Goal: Check status: Check status

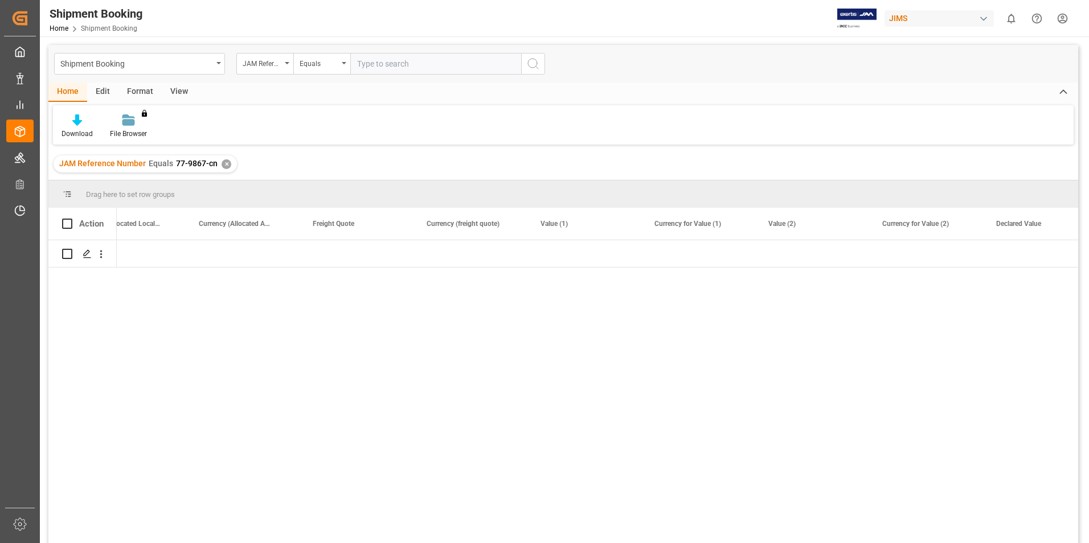
scroll to position [0, 2438]
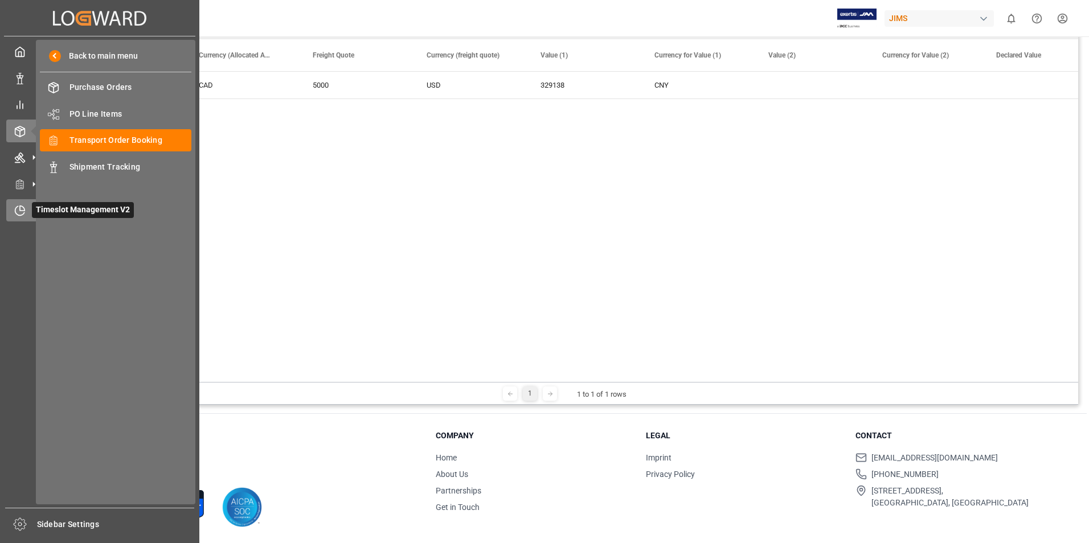
click at [50, 209] on span "Timeslot Management V2" at bounding box center [83, 210] width 102 height 16
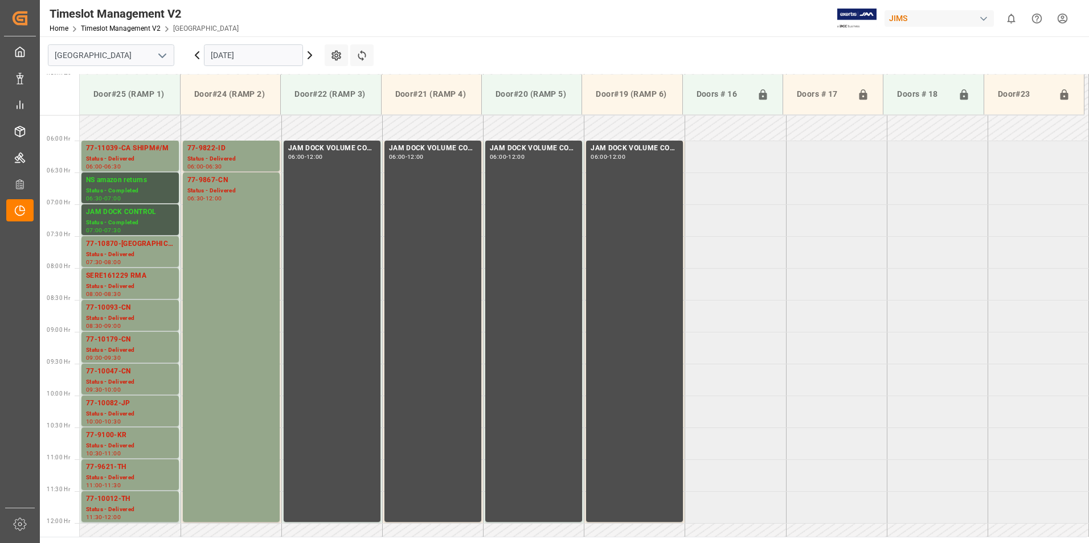
scroll to position [353, 0]
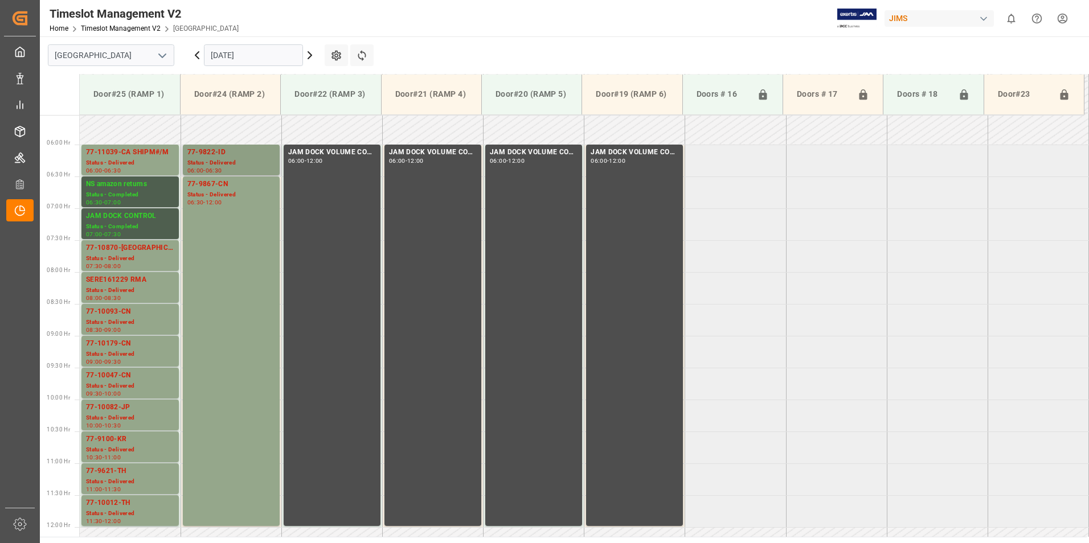
click at [217, 163] on div "Status - Delivered" at bounding box center [231, 163] width 88 height 10
click at [203, 189] on div "77-9867-CN" at bounding box center [231, 184] width 88 height 11
click at [117, 158] on div "77-11039-CA SHIPM#/M" at bounding box center [130, 152] width 88 height 11
click at [120, 254] on div "Status - Delivered" at bounding box center [130, 259] width 88 height 10
click at [124, 289] on div "Status - Delivered" at bounding box center [130, 291] width 88 height 10
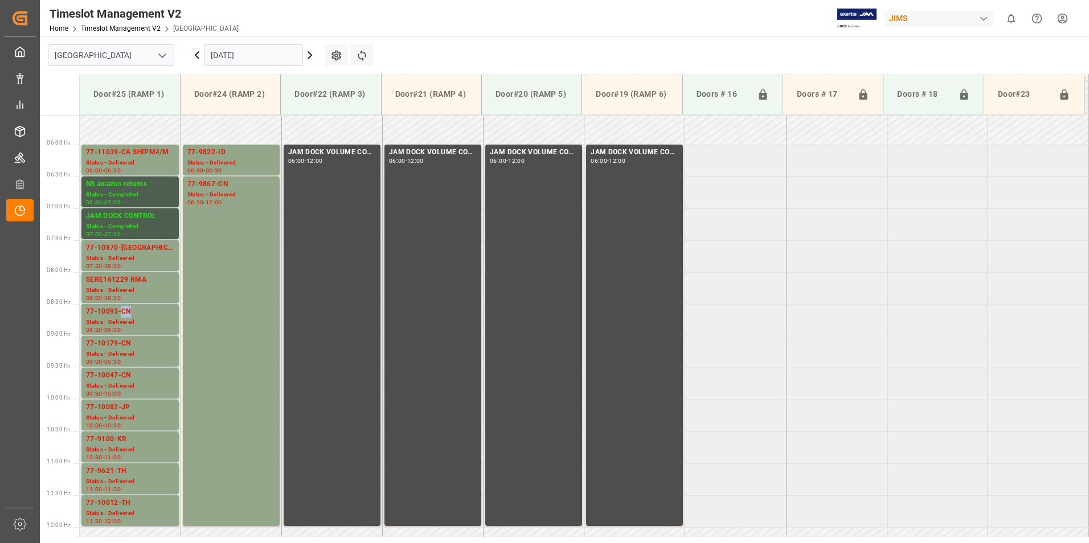
click at [121, 313] on div "77-10093-CN" at bounding box center [130, 311] width 88 height 11
click at [122, 339] on div "77-10179-CN" at bounding box center [130, 343] width 88 height 11
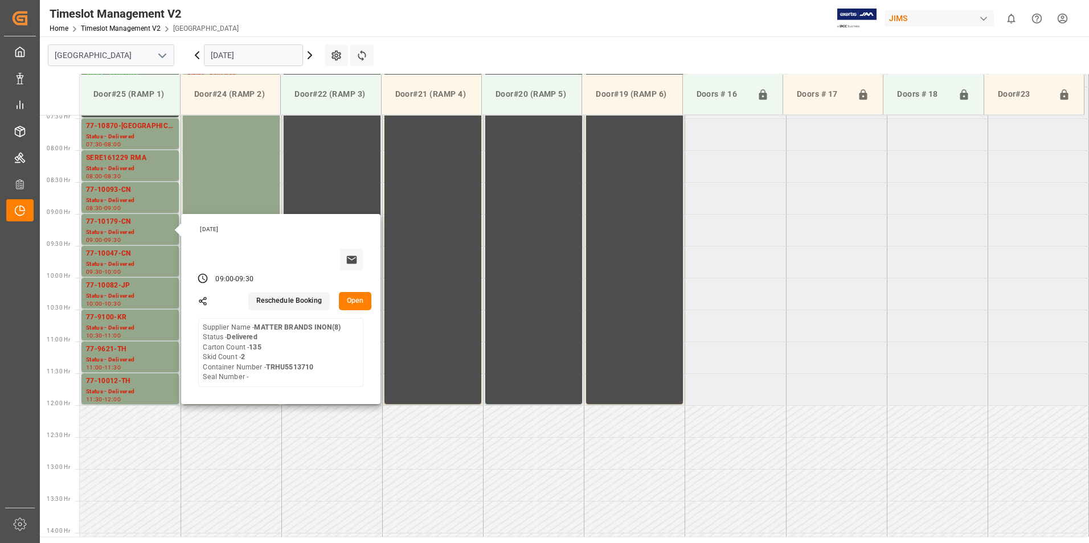
scroll to position [467, 0]
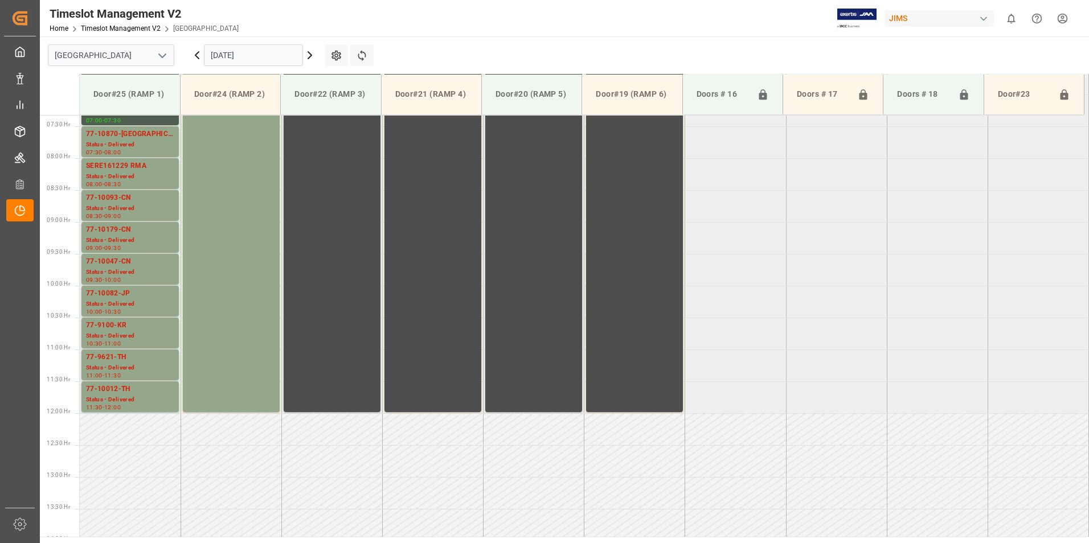
click at [114, 266] on div "77-10047-CN" at bounding box center [130, 261] width 88 height 11
click at [103, 297] on div "77-10082-JP" at bounding box center [130, 293] width 88 height 11
click at [111, 327] on div "77-9100-KR" at bounding box center [130, 325] width 88 height 11
click at [114, 359] on div "77-9621-TH" at bounding box center [130, 357] width 88 height 11
click at [120, 398] on div "Status - Delivered" at bounding box center [130, 400] width 88 height 10
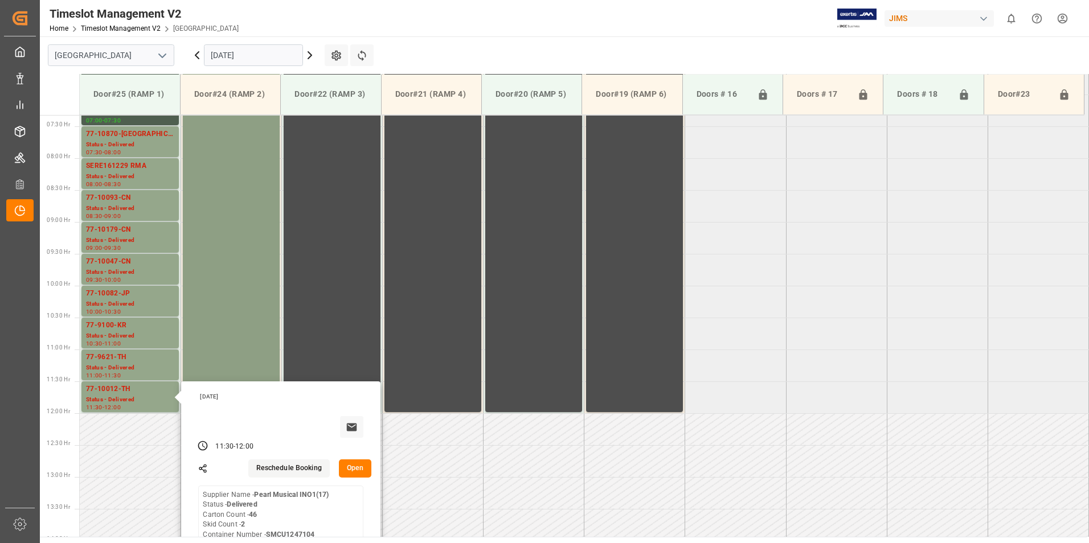
scroll to position [182, 0]
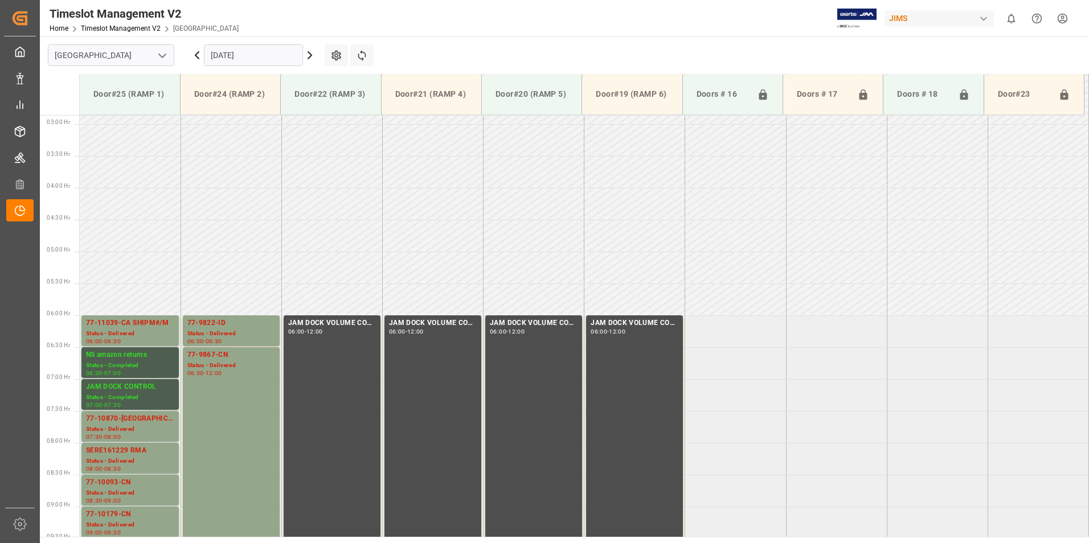
click at [240, 50] on input "[DATE]" at bounding box center [253, 55] width 99 height 22
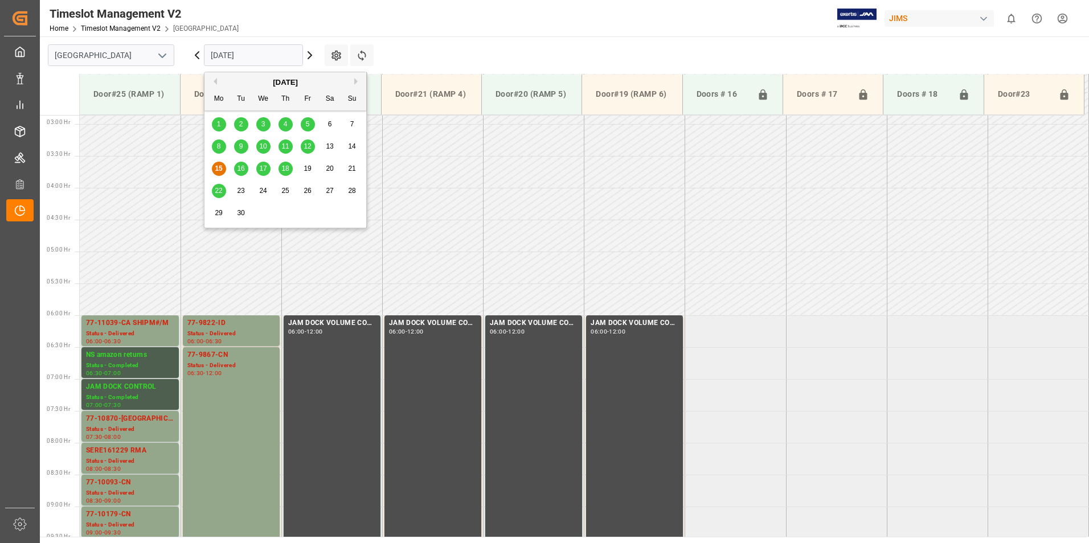
click at [240, 166] on span "16" at bounding box center [240, 169] width 7 height 8
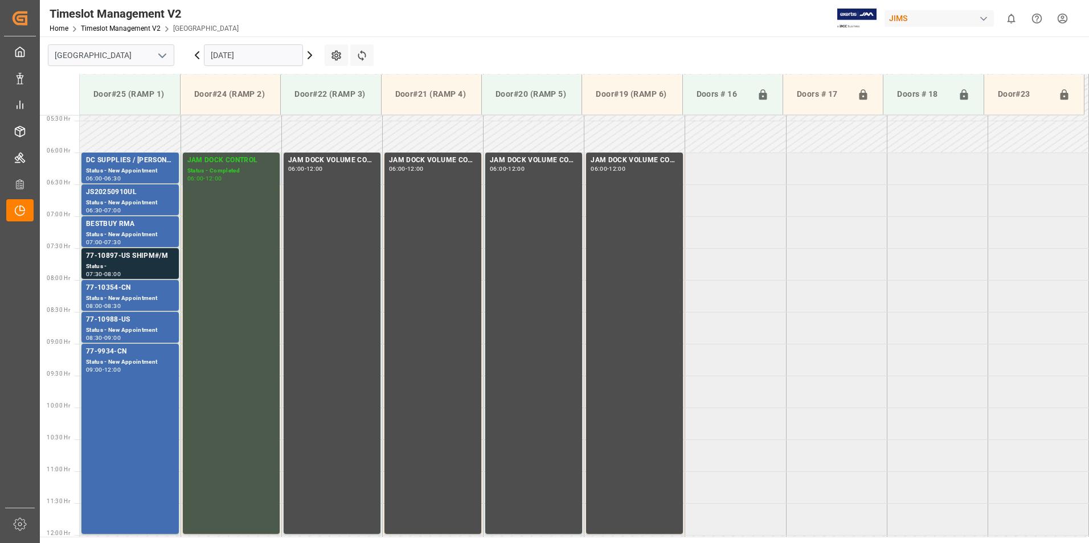
scroll to position [353, 0]
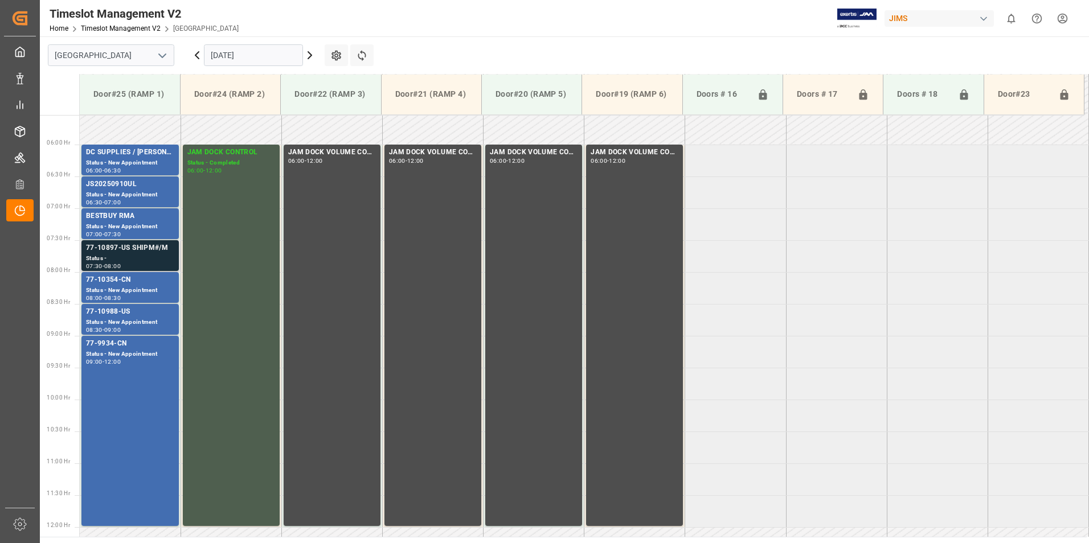
click at [126, 251] on div "77-10897-US SHIPM#/M" at bounding box center [130, 248] width 88 height 11
click at [126, 283] on div "77-10354-CN" at bounding box center [130, 280] width 88 height 11
click at [108, 285] on div "77-10354-CN" at bounding box center [130, 280] width 88 height 11
click at [124, 312] on div "77-10988-US" at bounding box center [130, 311] width 88 height 11
click at [125, 346] on div "77-9934-CN" at bounding box center [130, 343] width 88 height 11
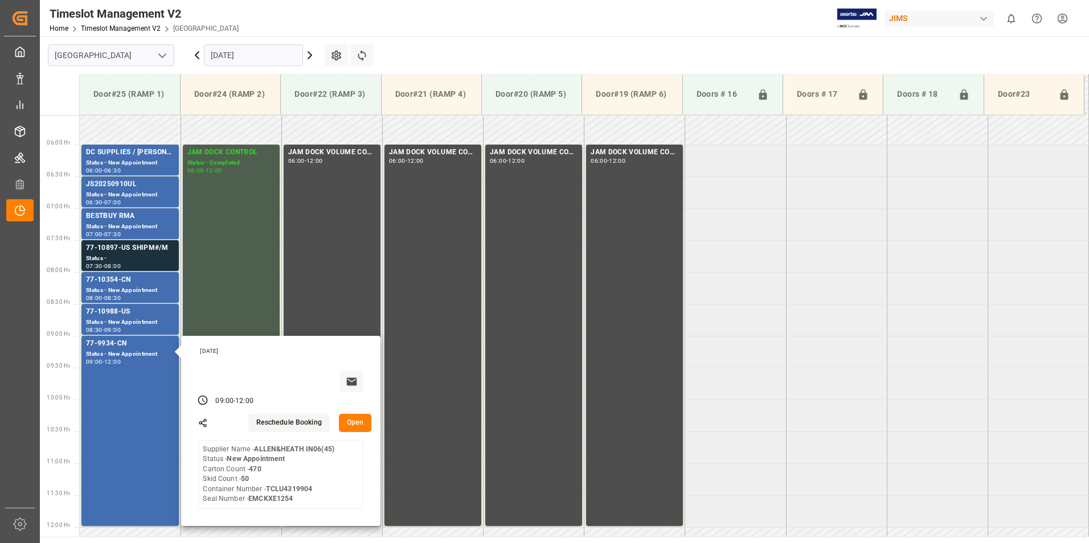
click at [238, 60] on input "[DATE]" at bounding box center [253, 55] width 99 height 22
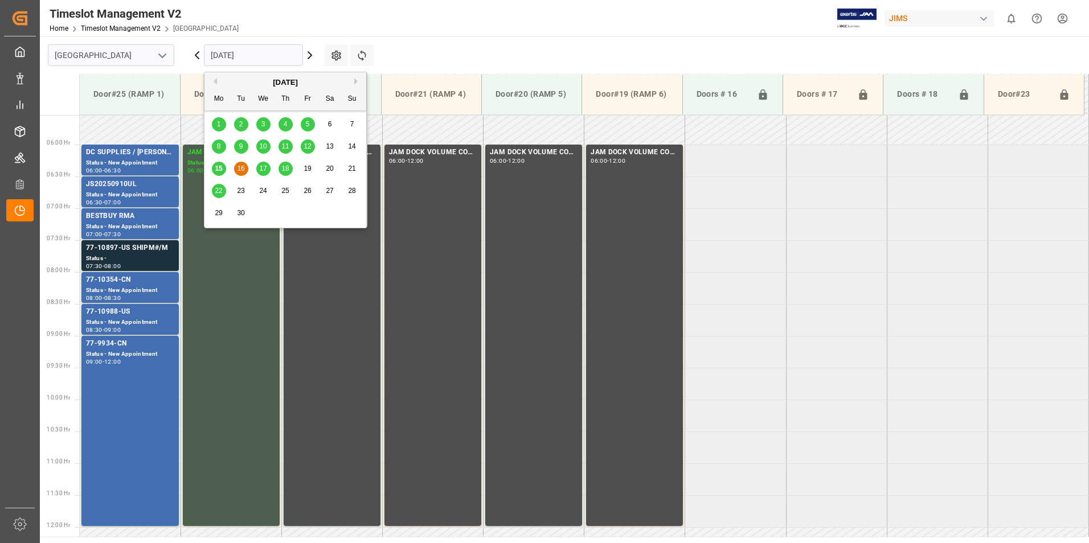
click at [261, 169] on span "17" at bounding box center [262, 169] width 7 height 8
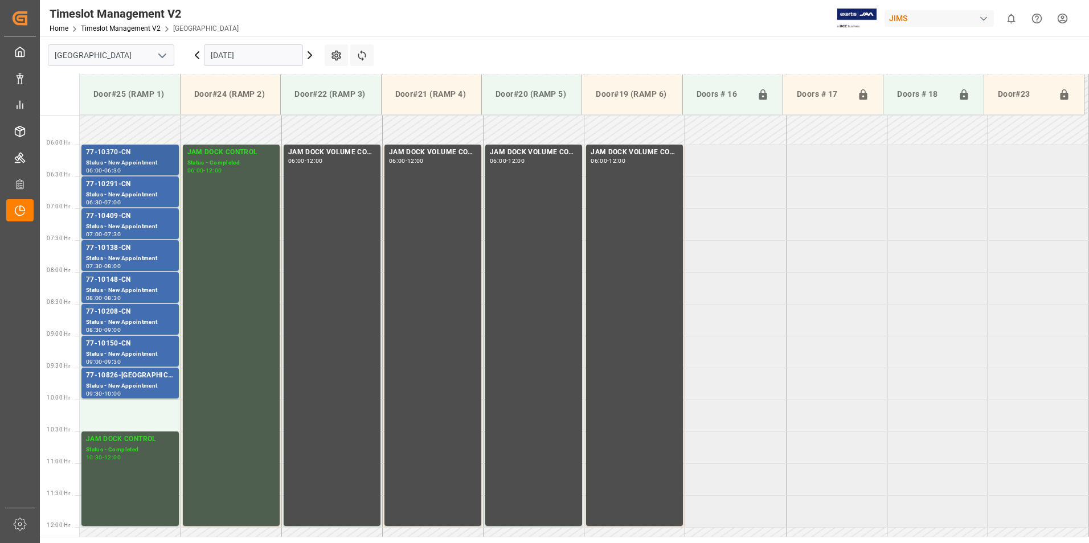
click at [110, 151] on div "77-10370-CN" at bounding box center [130, 152] width 88 height 11
click at [114, 191] on div "Status - New Appointment" at bounding box center [130, 195] width 88 height 10
click at [118, 221] on div "77-10409-CN" at bounding box center [130, 216] width 88 height 11
click at [118, 252] on div "77-10138-CN" at bounding box center [130, 248] width 88 height 11
click at [128, 282] on div "77-10148-CN" at bounding box center [130, 280] width 88 height 11
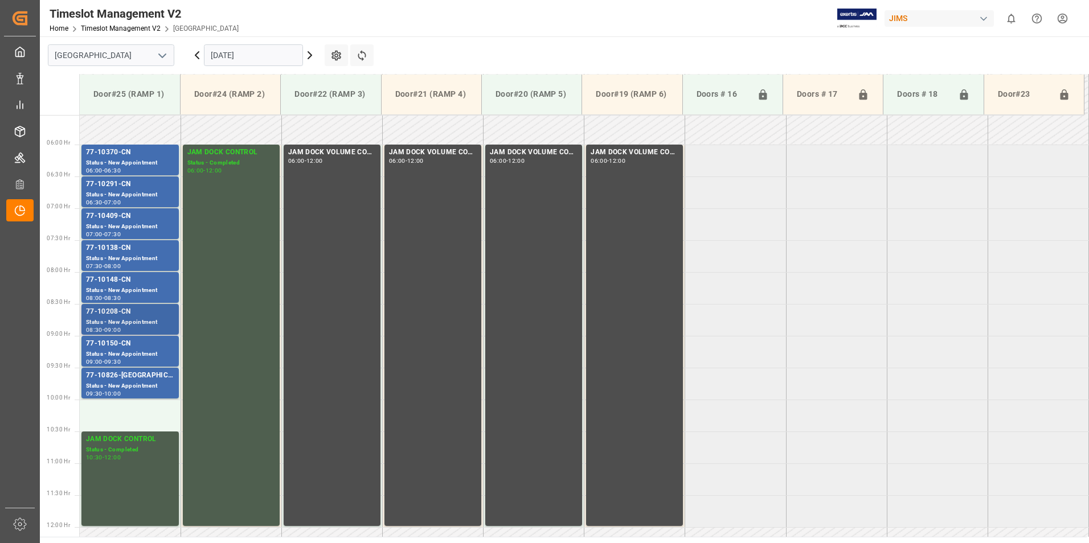
click at [124, 319] on div "Status - New Appointment" at bounding box center [130, 323] width 88 height 10
click at [126, 349] on div "77-10150-CN" at bounding box center [130, 343] width 88 height 11
click at [114, 381] on div "77-10826-[GEOGRAPHIC_DATA]" at bounding box center [130, 375] width 88 height 11
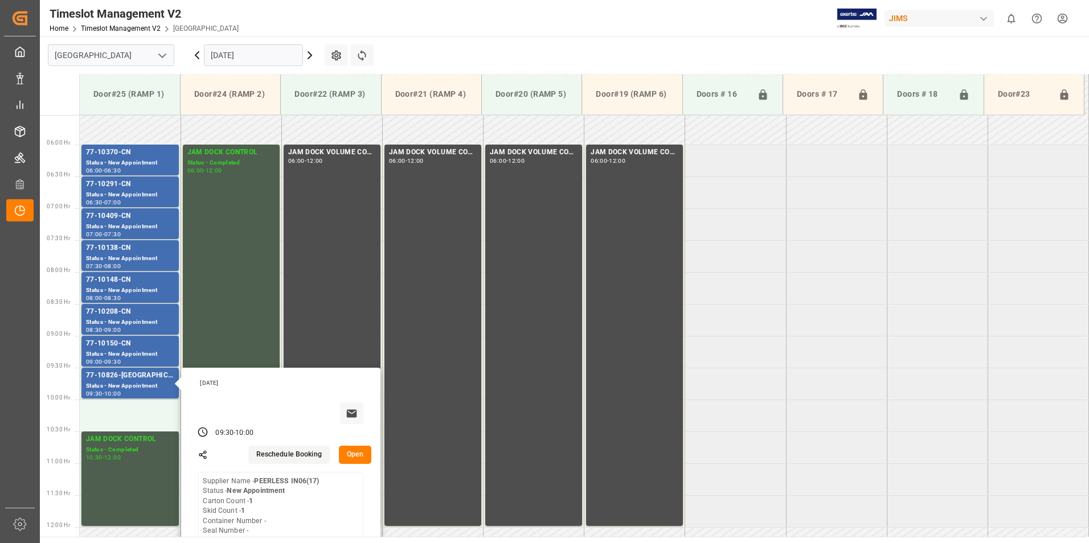
click at [237, 47] on input "[DATE]" at bounding box center [253, 55] width 99 height 22
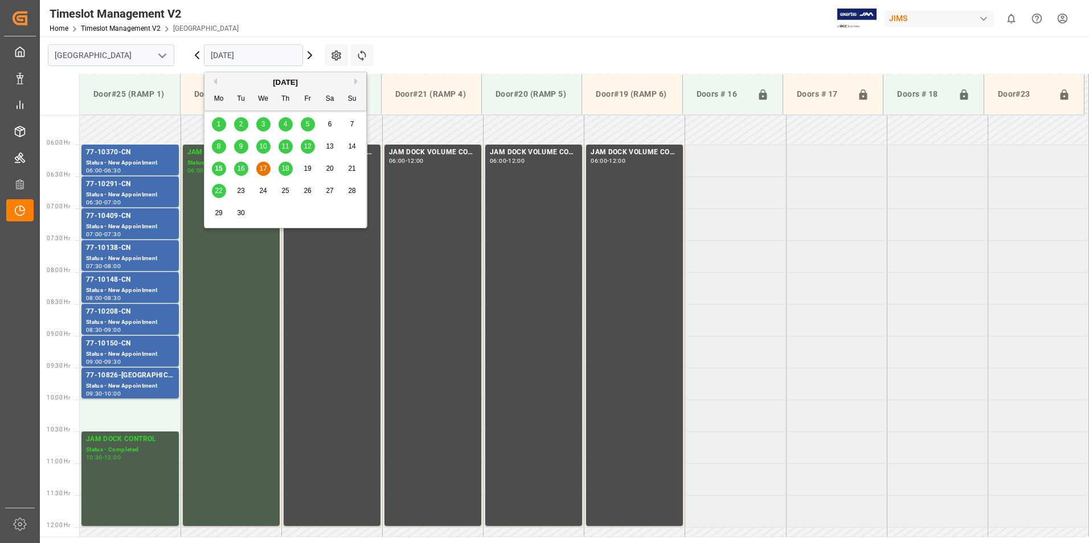
click at [284, 170] on span "18" at bounding box center [284, 169] width 7 height 8
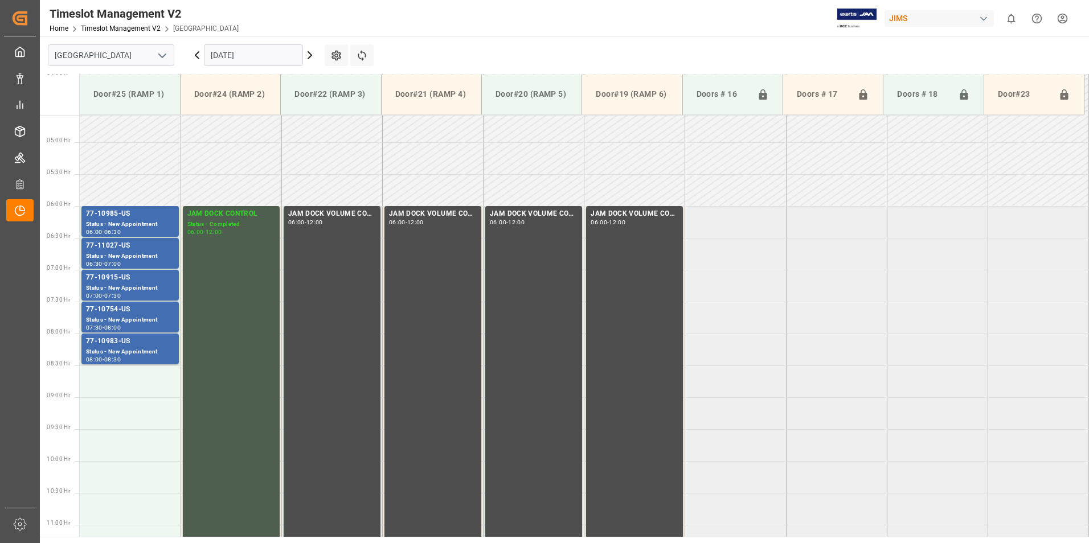
scroll to position [296, 0]
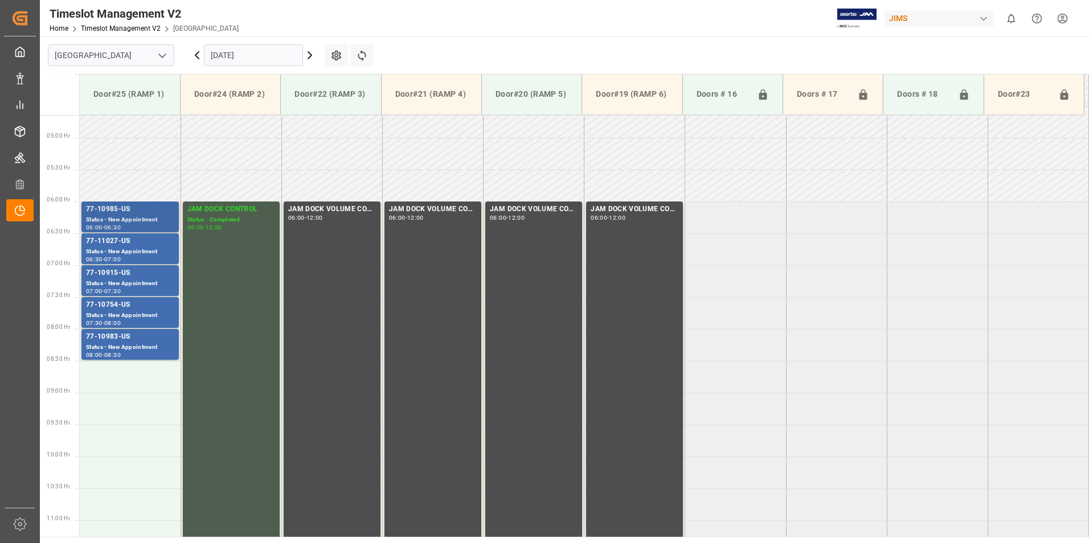
click at [118, 215] on div "77-10985-US" at bounding box center [130, 209] width 88 height 11
click at [120, 251] on div "Status - New Appointment" at bounding box center [130, 252] width 88 height 10
click at [122, 284] on div "Status - New Appointment" at bounding box center [130, 284] width 88 height 10
click at [119, 309] on div "77-10754-US" at bounding box center [130, 305] width 88 height 11
click at [128, 346] on div "Status - New Appointment" at bounding box center [130, 348] width 88 height 10
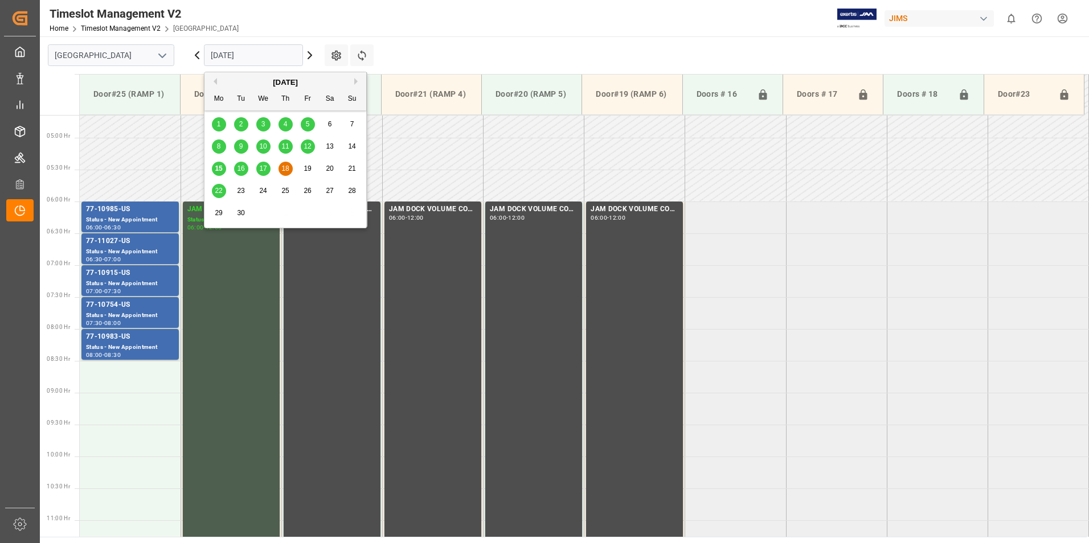
click at [231, 51] on input "[DATE]" at bounding box center [253, 55] width 99 height 22
click at [214, 192] on div "22" at bounding box center [219, 192] width 14 height 14
